Goal: Information Seeking & Learning: Find specific fact

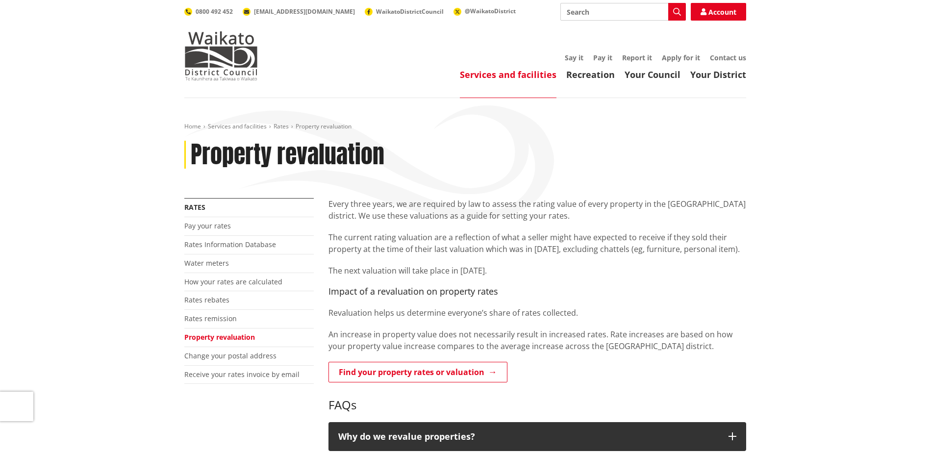
click at [378, 370] on link "Find your property rates or valuation" at bounding box center [417, 372] width 179 height 21
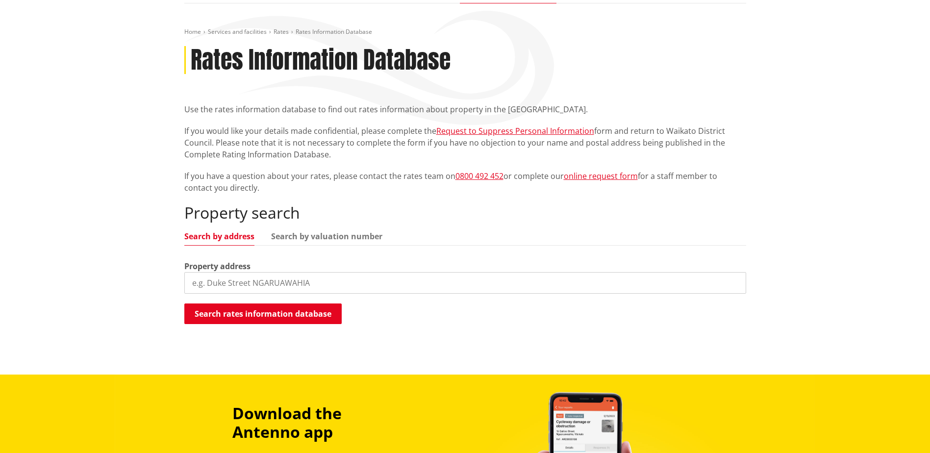
scroll to position [95, 0]
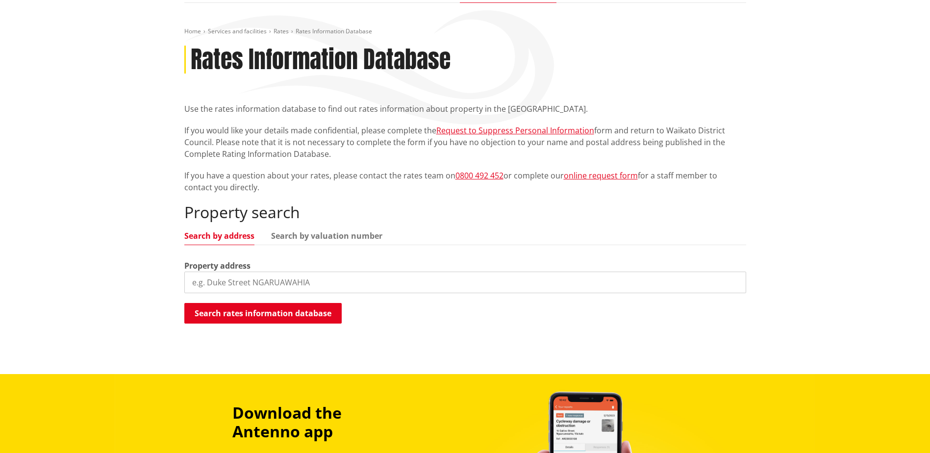
click at [262, 280] on input "search" at bounding box center [465, 283] width 562 height 22
type input "[STREET_ADDRESS]"
